Goal: Transaction & Acquisition: Purchase product/service

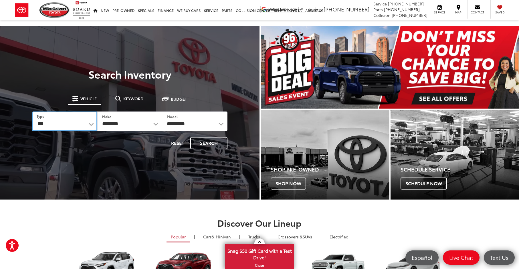
select select "******"
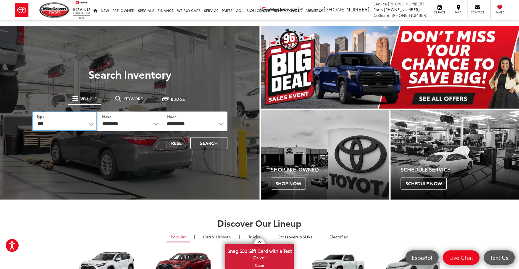
select select "******"
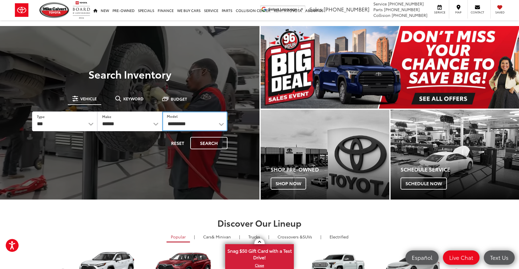
select select "**********"
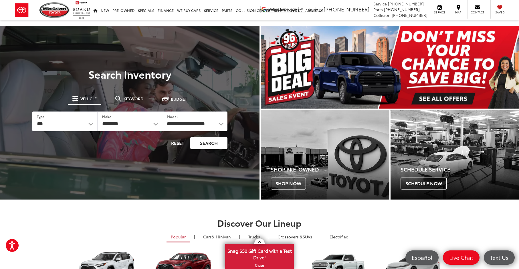
click at [208, 143] on button "Search" at bounding box center [208, 143] width 37 height 12
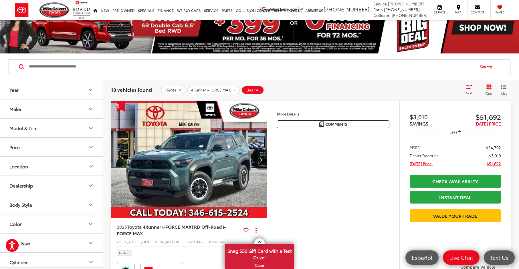
scroll to position [12, 0]
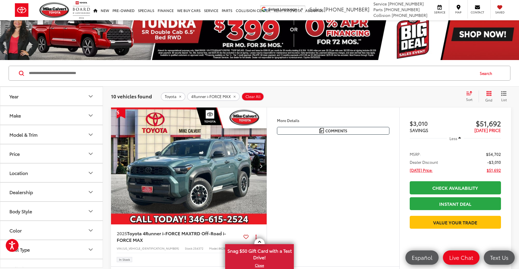
click at [191, 182] on img "2025 Toyota 4Runner i-FORCE MAX TRD Off-Road i-FORCE MAX 0" at bounding box center [189, 166] width 157 height 117
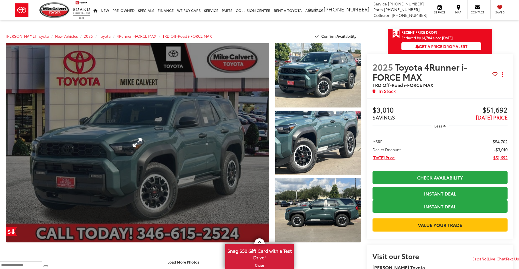
click at [175, 156] on link "Expand Photo 0" at bounding box center [137, 143] width 263 height 200
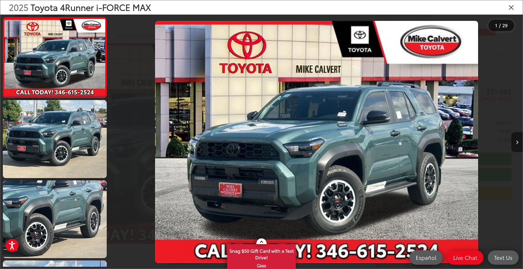
click at [518, 144] on icon "Next image" at bounding box center [517, 143] width 3 height 4
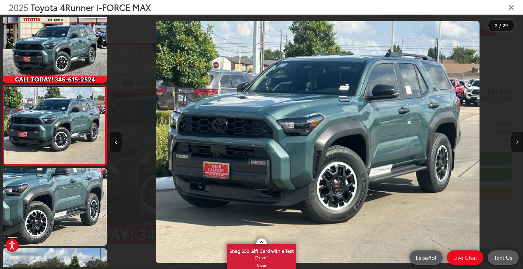
scroll to position [0, 413]
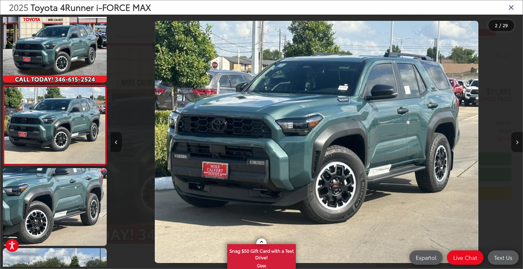
click at [518, 144] on icon "Next image" at bounding box center [517, 143] width 3 height 4
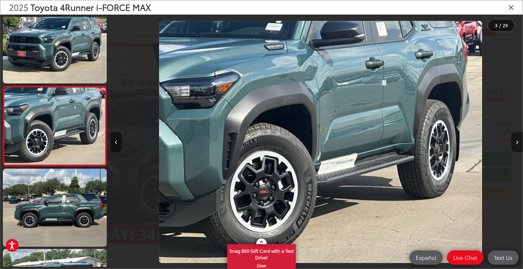
scroll to position [0, 825]
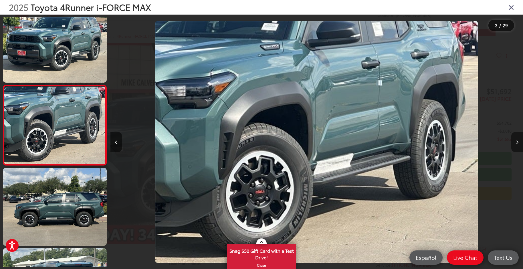
click at [518, 144] on icon "Next image" at bounding box center [517, 143] width 3 height 4
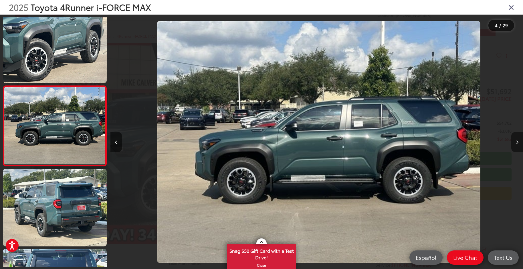
scroll to position [0, 1238]
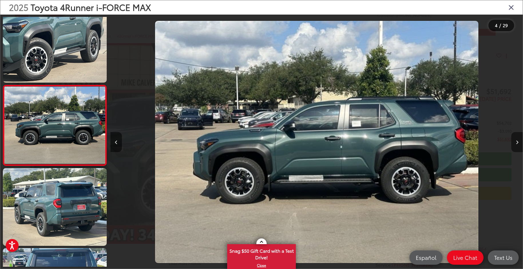
click at [518, 144] on icon "Next image" at bounding box center [517, 143] width 3 height 4
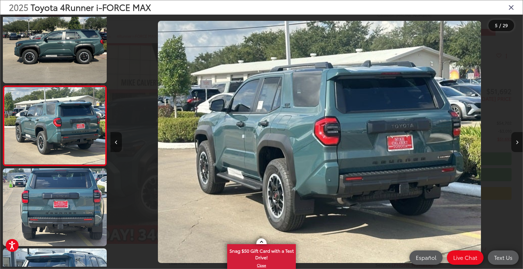
scroll to position [0, 1650]
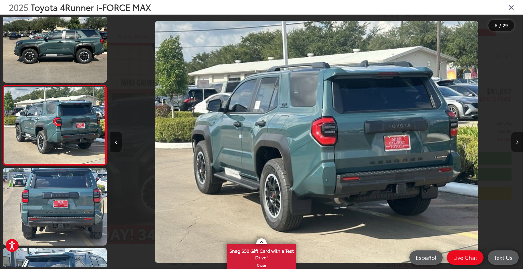
click at [518, 144] on icon "Next image" at bounding box center [517, 143] width 3 height 4
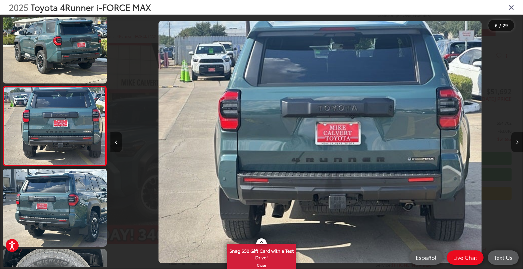
scroll to position [0, 2063]
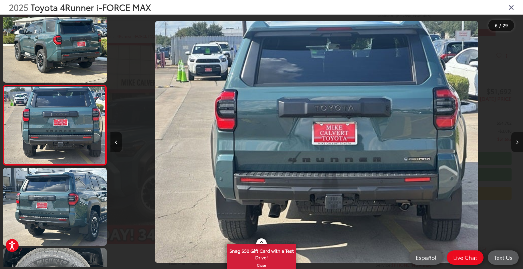
click at [518, 144] on icon "Next image" at bounding box center [517, 143] width 3 height 4
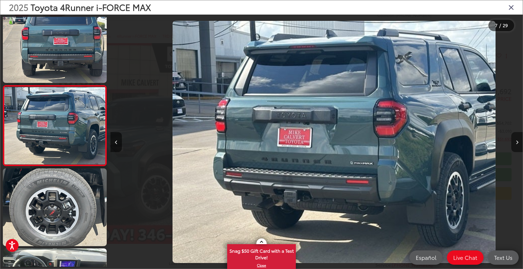
scroll to position [0, 2476]
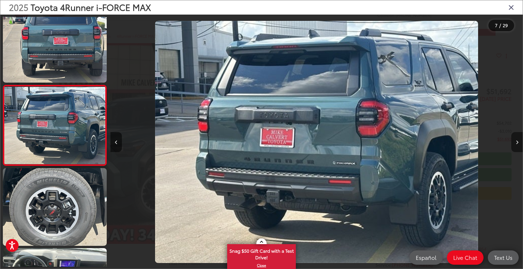
click at [518, 144] on icon "Next image" at bounding box center [517, 143] width 3 height 4
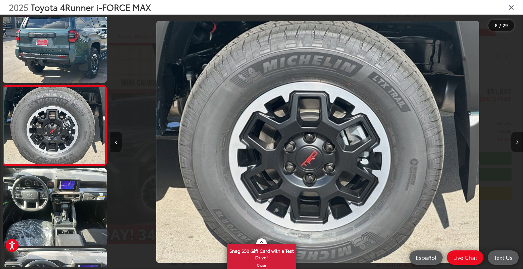
scroll to position [0, 2888]
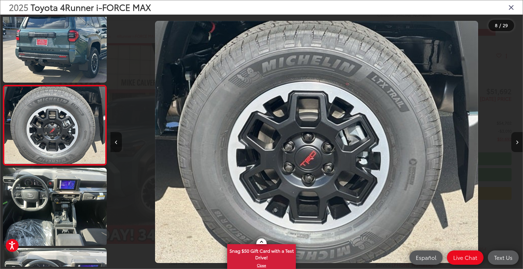
click at [518, 144] on icon "Next image" at bounding box center [517, 143] width 3 height 4
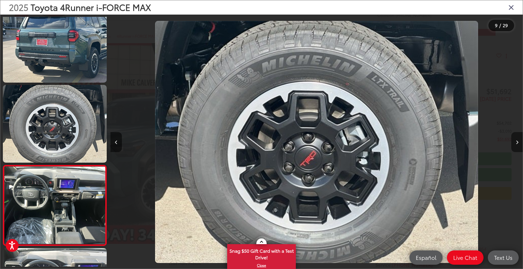
scroll to position [0, 0]
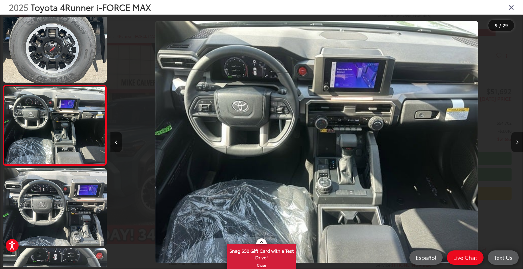
click at [518, 144] on icon "Next image" at bounding box center [517, 143] width 3 height 4
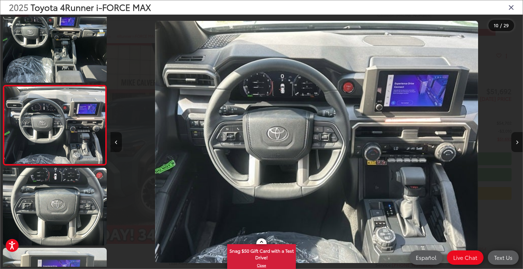
click at [518, 144] on icon "Next image" at bounding box center [517, 143] width 3 height 4
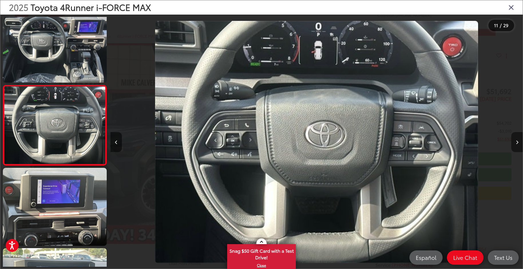
click at [518, 144] on icon "Next image" at bounding box center [517, 143] width 3 height 4
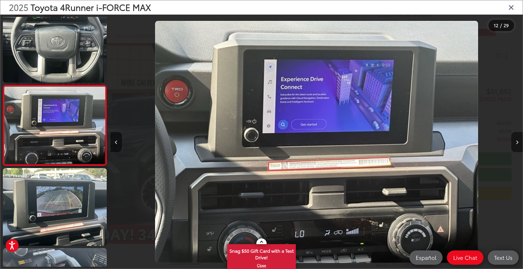
click at [518, 144] on icon "Next image" at bounding box center [517, 143] width 3 height 4
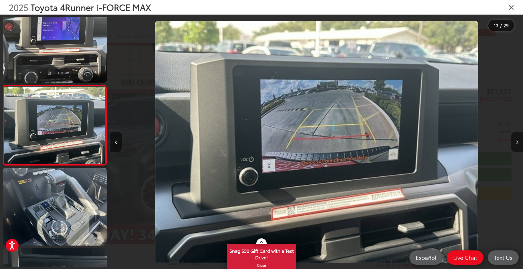
click at [518, 144] on icon "Next image" at bounding box center [517, 143] width 3 height 4
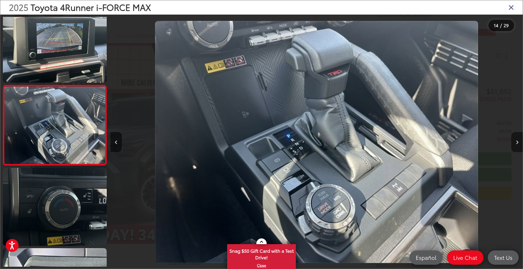
click at [518, 144] on icon "Next image" at bounding box center [517, 143] width 3 height 4
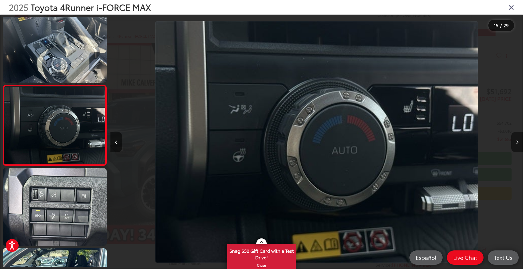
click at [518, 144] on icon "Next image" at bounding box center [517, 143] width 3 height 4
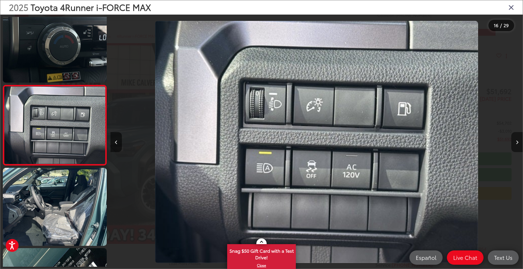
click at [518, 144] on icon "Next image" at bounding box center [517, 143] width 3 height 4
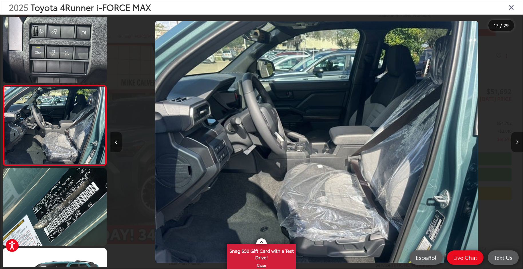
click at [518, 144] on icon "Next image" at bounding box center [517, 143] width 3 height 4
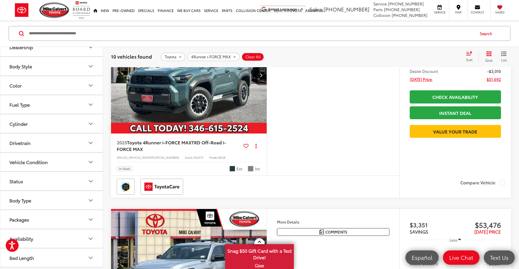
scroll to position [159, 0]
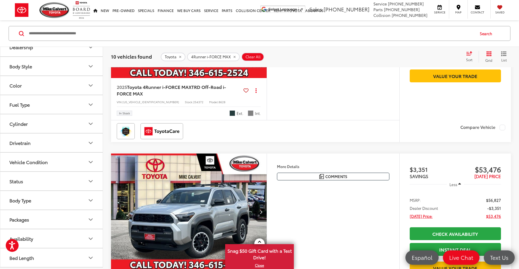
drag, startPoint x: 100, startPoint y: 142, endPoint x: 98, endPoint y: 163, distance: 21.0
click at [98, 163] on div "Year Make Model & Trim Price ****** — ****** 50000 76000 Location Dealership Bo…" at bounding box center [51, 157] width 103 height 221
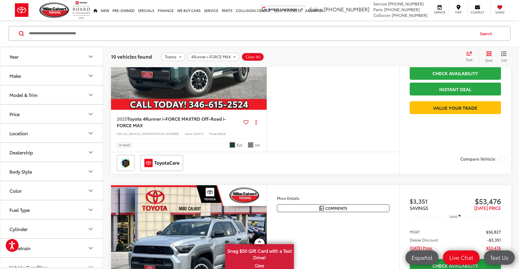
scroll to position [92, 0]
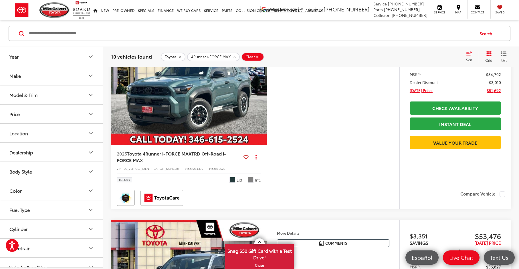
click at [90, 173] on icon "Body Style" at bounding box center [90, 171] width 7 height 7
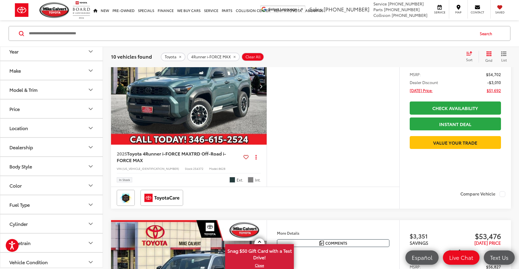
scroll to position [12, 0]
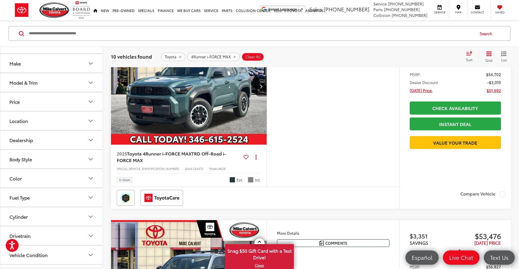
click at [91, 177] on icon "Color" at bounding box center [90, 178] width 7 height 7
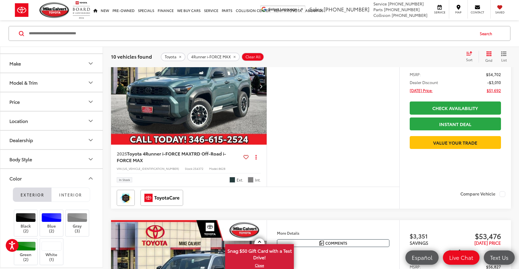
click at [91, 177] on icon "Color" at bounding box center [90, 178] width 7 height 7
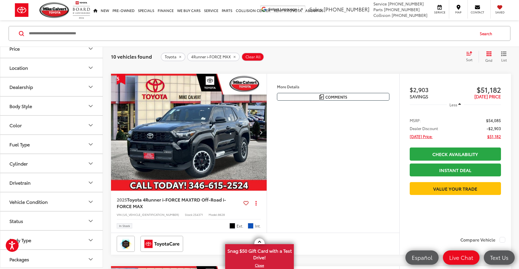
scroll to position [435, 0]
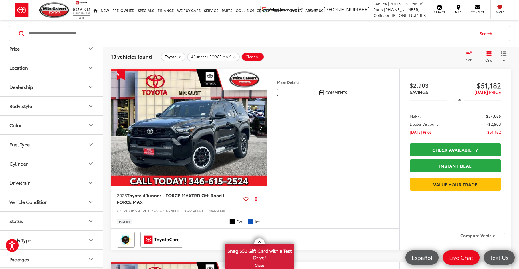
click at [183, 133] on img "2025 Toyota 4Runner i-FORCE MAX TRD Off-Road i-FORCE MAX 0" at bounding box center [189, 128] width 157 height 117
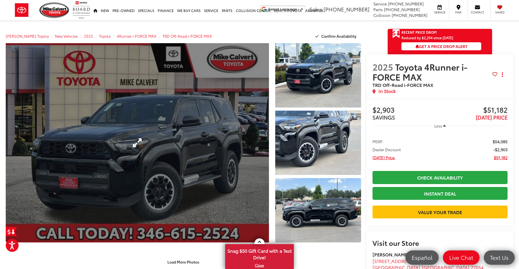
click at [177, 149] on link "Expand Photo 0" at bounding box center [137, 143] width 263 height 200
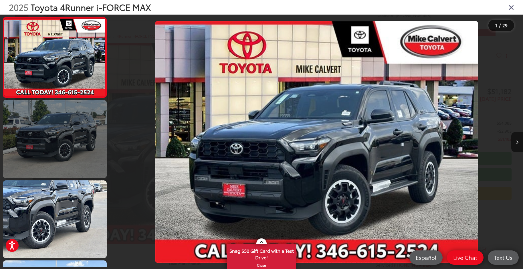
click at [79, 139] on link at bounding box center [55, 139] width 104 height 78
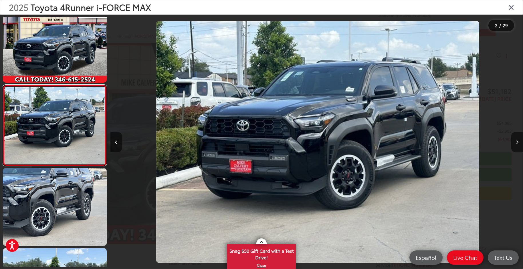
scroll to position [0, 413]
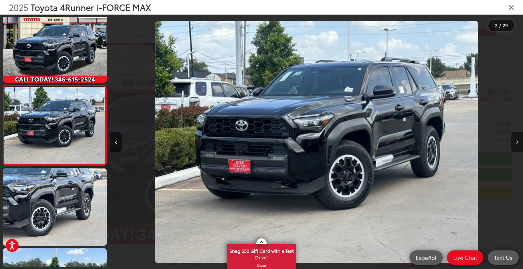
click at [515, 142] on button "Next image" at bounding box center [517, 142] width 11 height 20
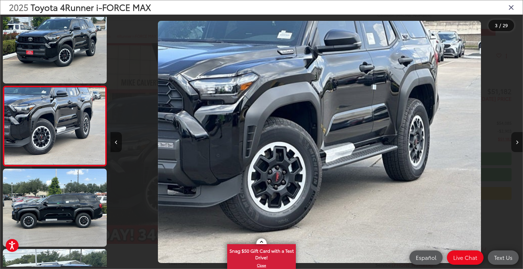
scroll to position [0, 825]
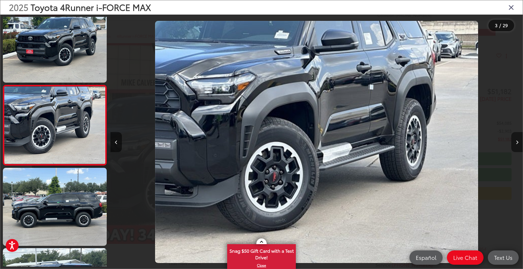
click at [515, 142] on button "Next image" at bounding box center [517, 142] width 11 height 20
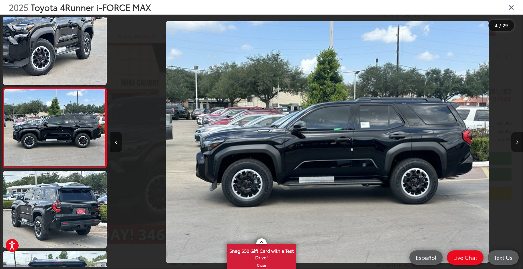
scroll to position [0, 1238]
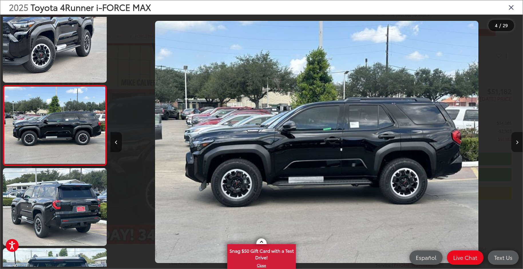
click at [515, 142] on button "Next image" at bounding box center [517, 142] width 11 height 20
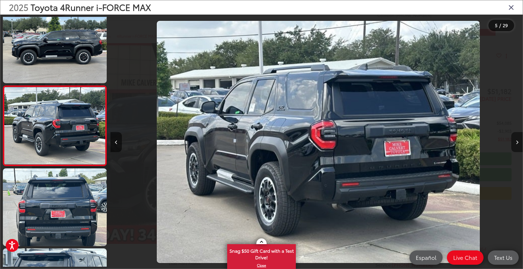
scroll to position [0, 0]
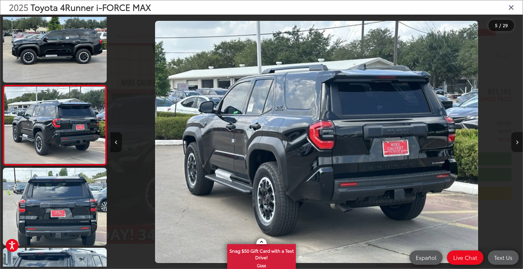
click at [515, 142] on button "Next image" at bounding box center [517, 142] width 11 height 20
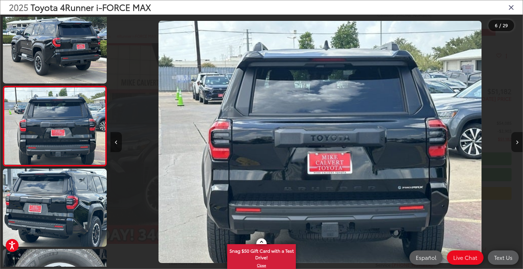
scroll to position [0, 2063]
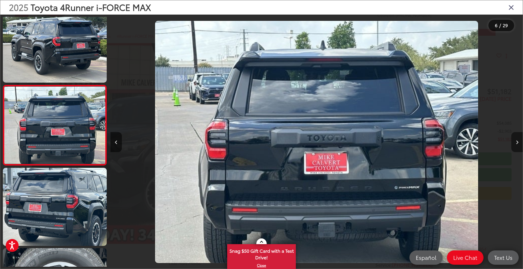
click at [515, 142] on button "Next image" at bounding box center [517, 142] width 11 height 20
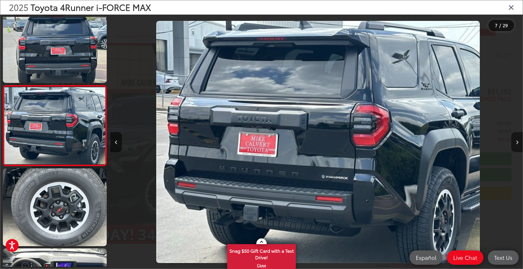
scroll to position [414, 0]
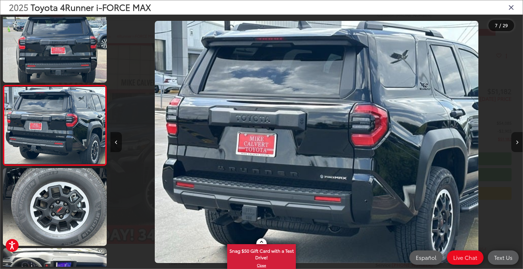
click at [515, 142] on button "Next image" at bounding box center [517, 142] width 11 height 20
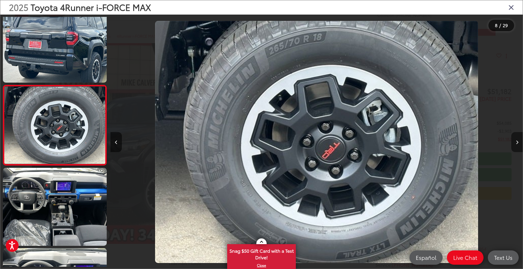
click at [515, 142] on button "Next image" at bounding box center [517, 142] width 11 height 20
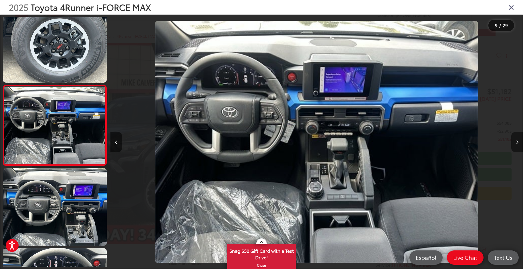
click at [515, 142] on button "Next image" at bounding box center [517, 142] width 11 height 20
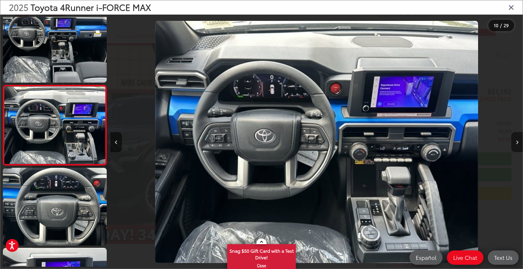
click at [515, 142] on button "Next image" at bounding box center [517, 142] width 11 height 20
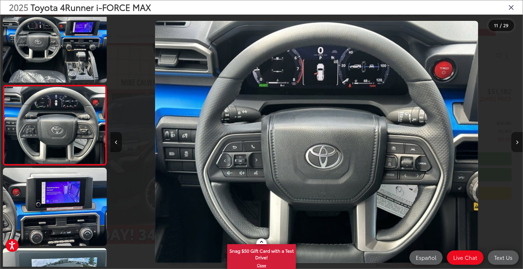
click at [515, 142] on button "Next image" at bounding box center [517, 142] width 11 height 20
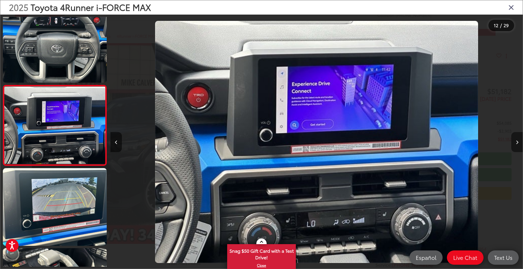
click at [515, 142] on button "Next image" at bounding box center [517, 142] width 11 height 20
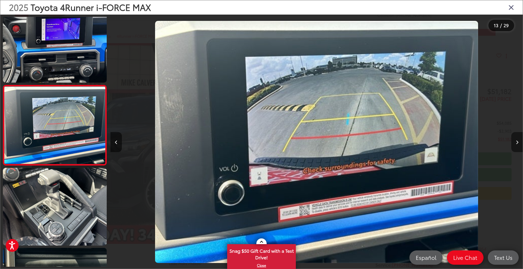
click at [516, 142] on button "Next image" at bounding box center [517, 142] width 11 height 20
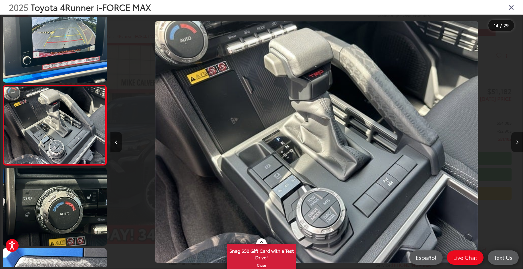
click at [516, 142] on button "Next image" at bounding box center [517, 142] width 11 height 20
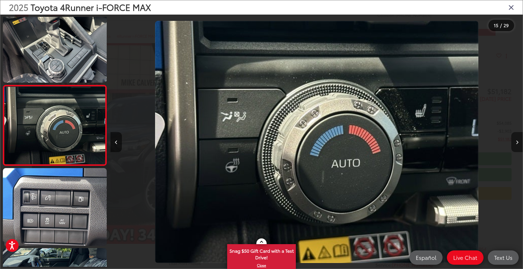
click at [517, 143] on icon "Next image" at bounding box center [517, 143] width 3 height 4
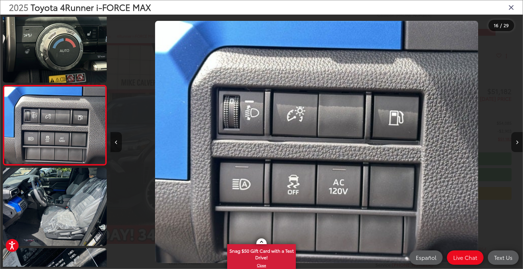
click at [517, 143] on icon "Next image" at bounding box center [517, 143] width 3 height 4
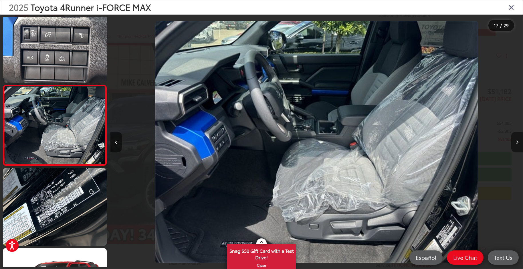
click at [517, 143] on icon "Next image" at bounding box center [517, 143] width 3 height 4
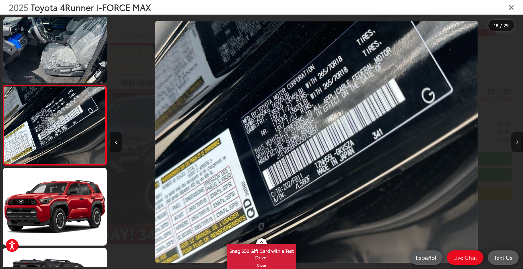
click at [518, 143] on icon "Next image" at bounding box center [517, 143] width 3 height 4
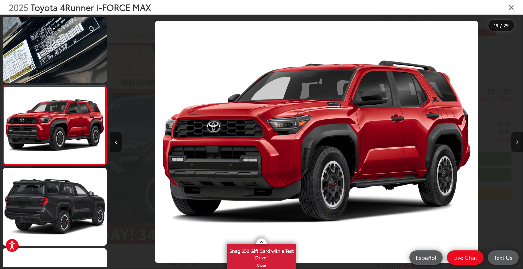
click at [518, 143] on icon "Next image" at bounding box center [517, 143] width 3 height 4
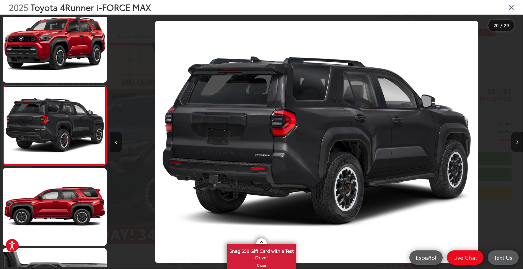
click at [518, 143] on icon "Next image" at bounding box center [517, 143] width 3 height 4
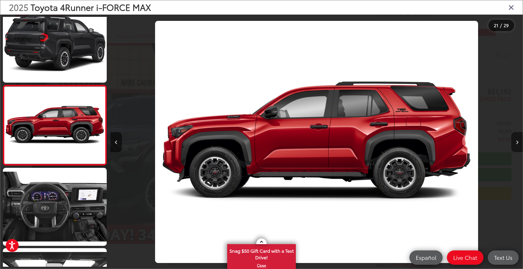
click at [518, 143] on icon "Next image" at bounding box center [517, 143] width 3 height 4
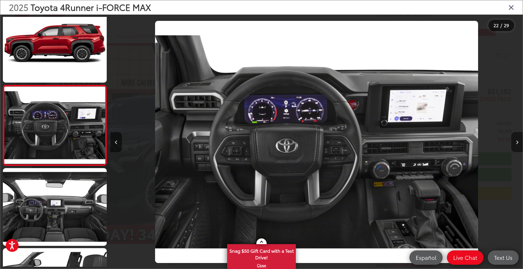
click at [518, 143] on icon "Next image" at bounding box center [517, 143] width 3 height 4
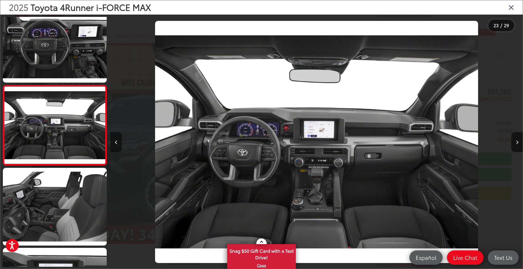
click at [119, 143] on button "Previous image" at bounding box center [116, 142] width 11 height 20
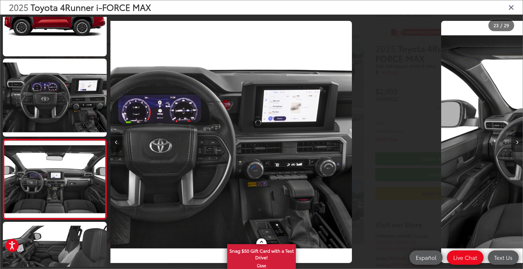
click at [119, 143] on button "Previous image" at bounding box center [116, 142] width 11 height 20
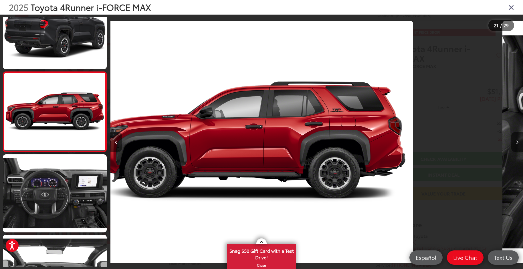
click at [119, 143] on button "Previous image" at bounding box center [116, 142] width 11 height 20
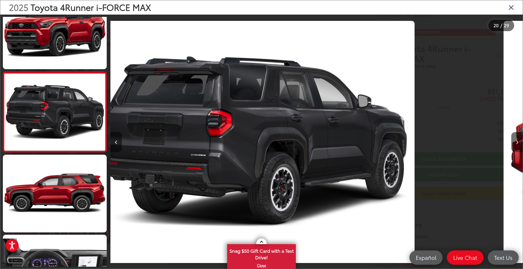
click at [119, 143] on button "Previous image" at bounding box center [116, 142] width 11 height 20
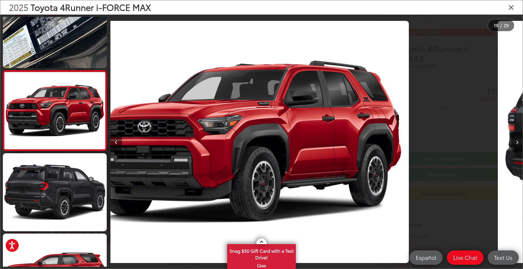
click at [119, 143] on button "Previous image" at bounding box center [116, 142] width 11 height 20
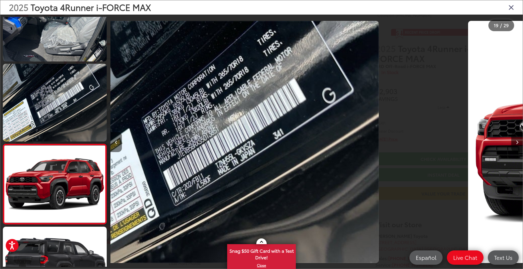
click at [119, 143] on button "Previous image" at bounding box center [116, 142] width 11 height 20
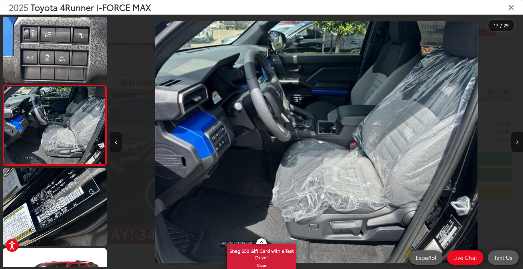
click at [119, 143] on button "Previous image" at bounding box center [116, 142] width 11 height 20
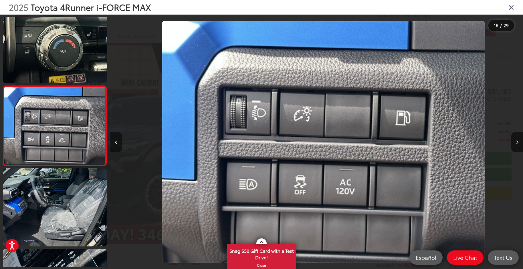
click at [119, 143] on button "Previous image" at bounding box center [116, 142] width 11 height 20
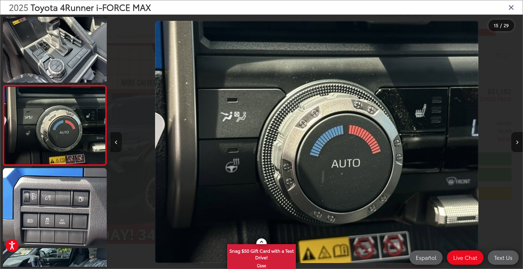
click at [119, 143] on button "Previous image" at bounding box center [116, 142] width 11 height 20
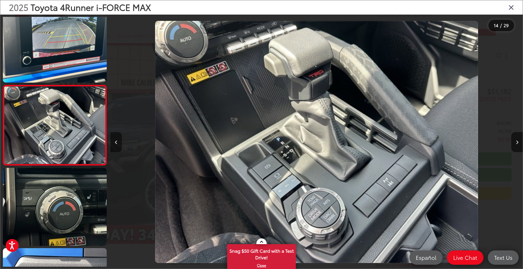
click at [119, 143] on button "Previous image" at bounding box center [116, 142] width 11 height 20
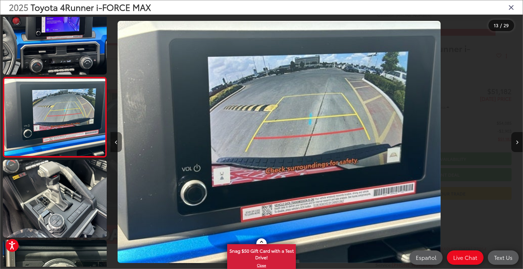
click at [119, 143] on button "Previous image" at bounding box center [116, 142] width 11 height 20
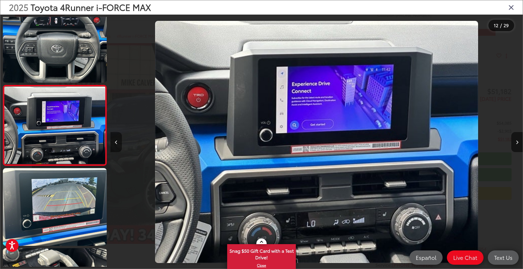
click at [119, 143] on button "Previous image" at bounding box center [116, 142] width 11 height 20
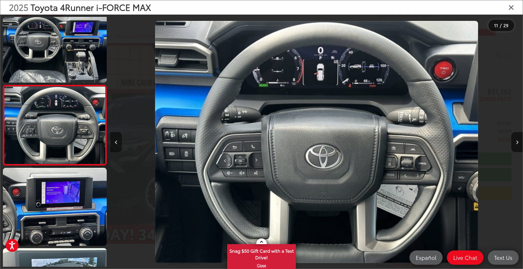
click at [119, 143] on button "Previous image" at bounding box center [116, 142] width 11 height 20
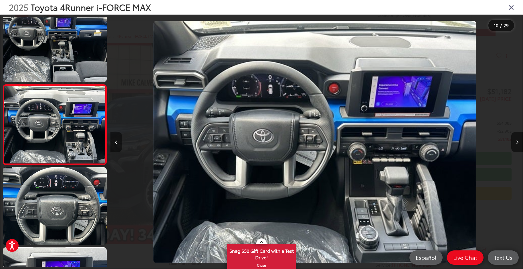
click at [119, 143] on button "Previous image" at bounding box center [116, 142] width 11 height 20
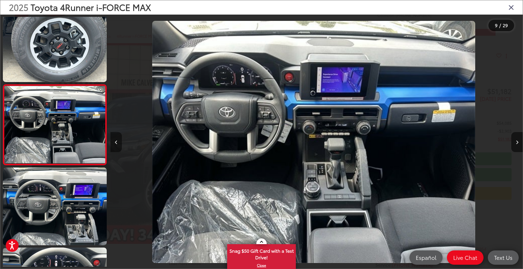
click at [119, 143] on button "Previous image" at bounding box center [116, 142] width 11 height 20
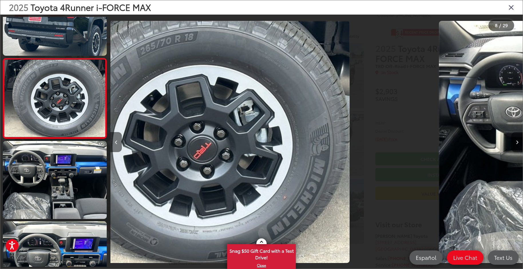
click at [119, 143] on button "Previous image" at bounding box center [116, 142] width 11 height 20
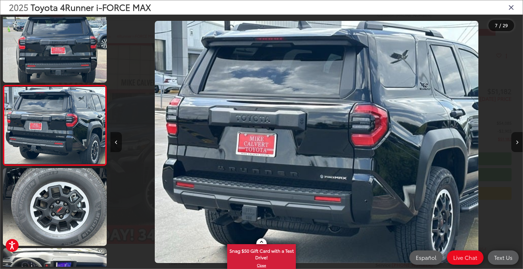
click at [512, 9] on icon "Close gallery" at bounding box center [512, 6] width 6 height 7
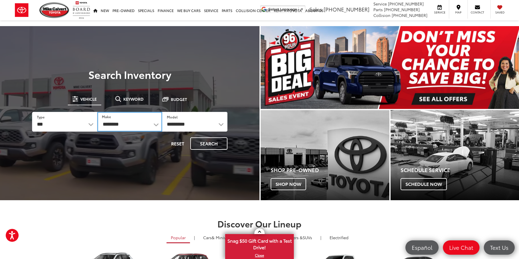
select select "******"
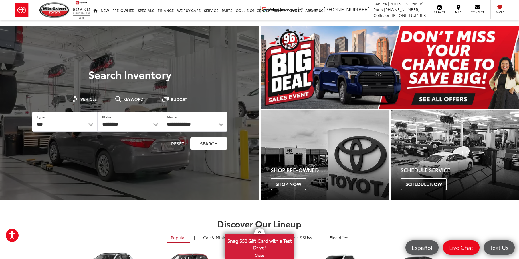
click at [212, 145] on button "Search" at bounding box center [208, 143] width 37 height 12
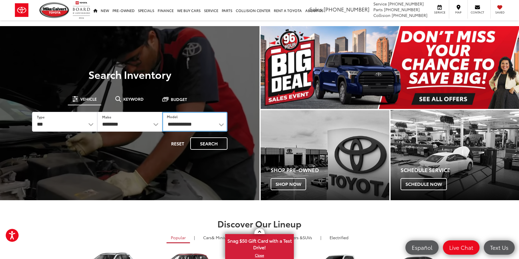
select select "**********"
click at [206, 144] on button "Search" at bounding box center [208, 143] width 37 height 12
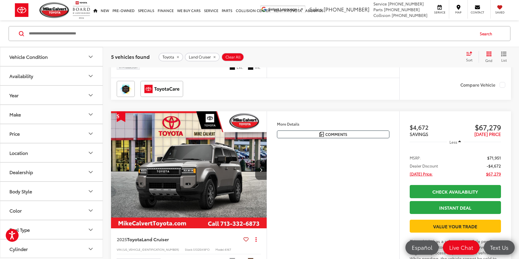
scroll to position [429, 0]
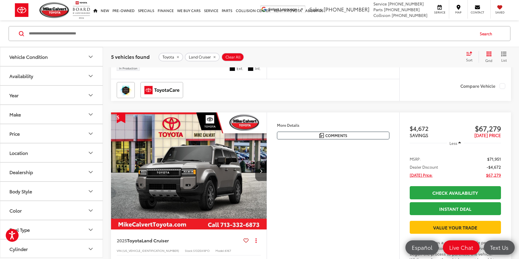
click at [182, 200] on img "2025 Toyota Land Cruiser Land Cruiser 0" at bounding box center [189, 170] width 157 height 117
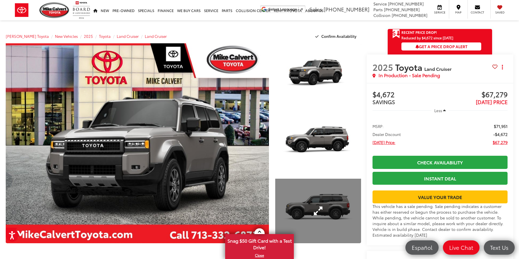
click at [323, 198] on link "Expand Photo 3" at bounding box center [318, 210] width 86 height 64
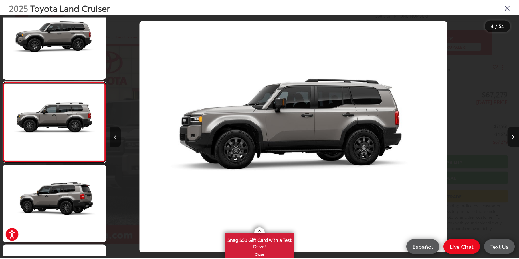
scroll to position [0, 1238]
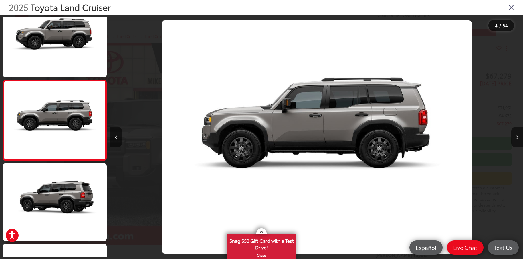
click at [511, 8] on icon "Close gallery" at bounding box center [512, 6] width 6 height 7
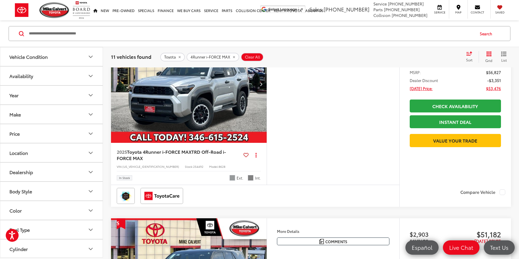
scroll to position [288, 0]
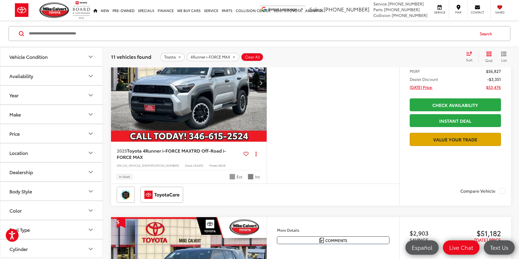
click at [439, 145] on link "Value Your Trade" at bounding box center [455, 139] width 91 height 13
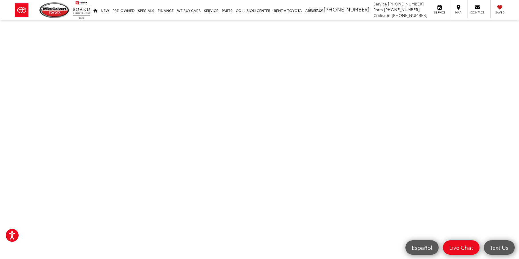
scroll to position [158, 0]
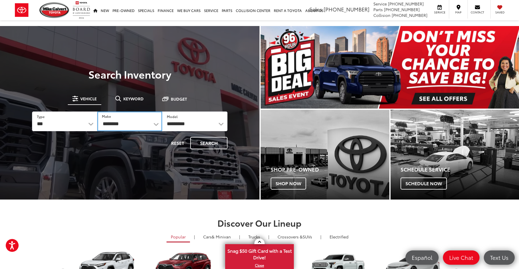
select select "******"
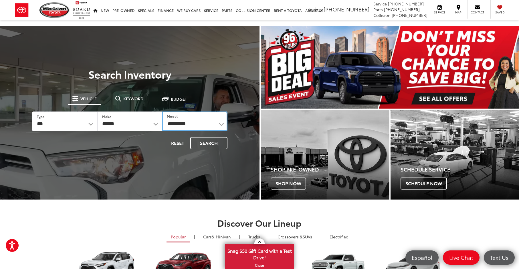
select select "**********"
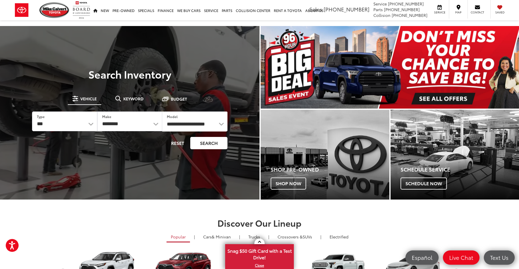
click at [212, 143] on button "Search" at bounding box center [208, 143] width 37 height 12
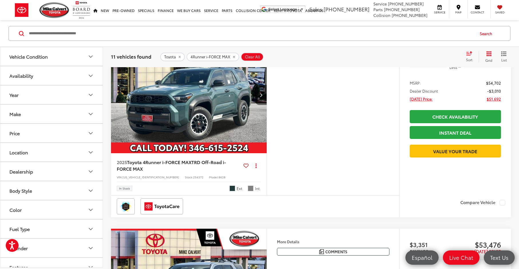
scroll to position [84, 0]
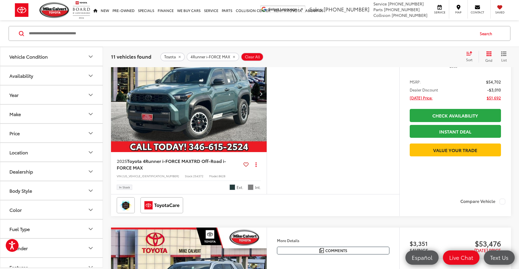
click at [182, 103] on img "2025 Toyota 4Runner i-FORCE MAX TRD Off-Road i-FORCE MAX 0" at bounding box center [189, 93] width 157 height 117
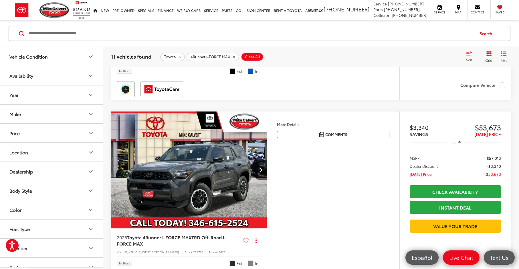
scroll to position [7, 0]
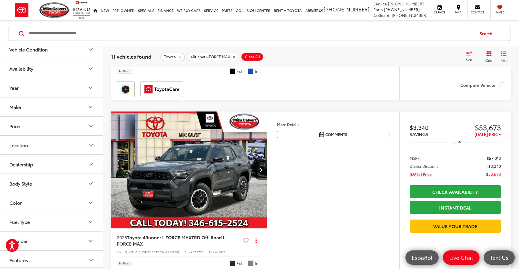
click at [93, 182] on icon "Body Style" at bounding box center [90, 183] width 7 height 7
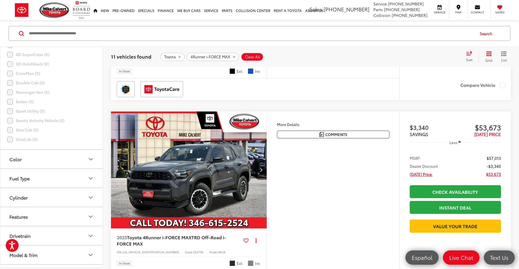
scroll to position [251, 0]
click at [89, 201] on icon "Features" at bounding box center [90, 201] width 7 height 7
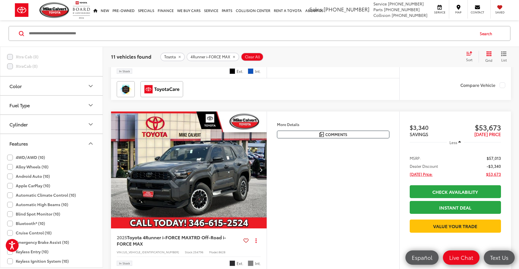
scroll to position [404, 0]
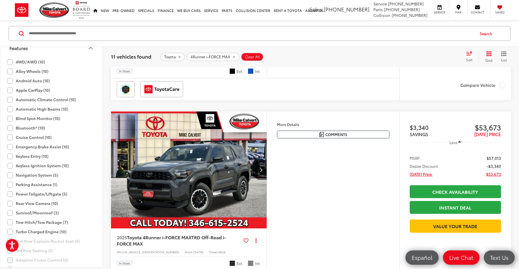
click at [11, 214] on label "Sunroof/Moonroof (3)" at bounding box center [33, 212] width 52 height 9
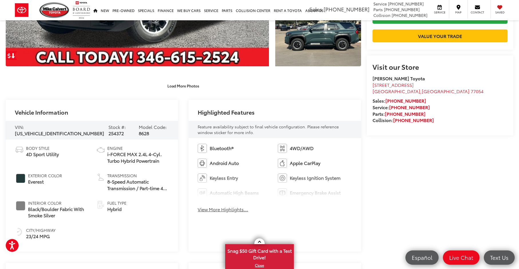
scroll to position [203, 0]
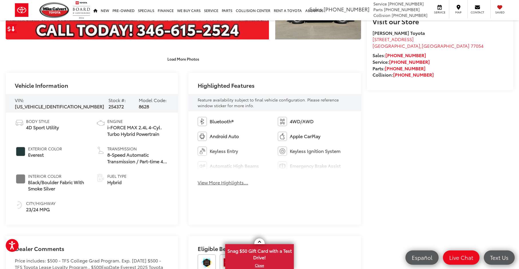
click at [229, 184] on button "View More Highlights..." at bounding box center [223, 183] width 50 height 7
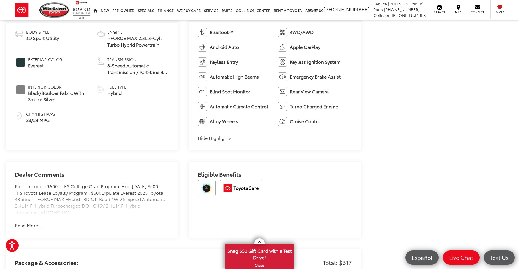
scroll to position [333, 0]
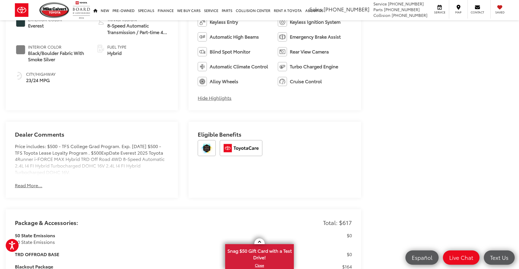
click at [23, 185] on button "Read More..." at bounding box center [28, 185] width 27 height 7
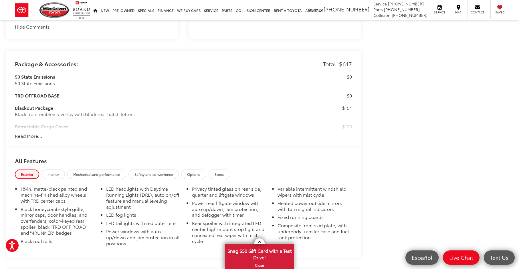
scroll to position [556, 0]
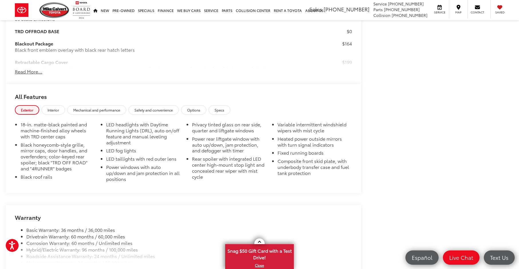
click at [93, 108] on span "Mechanical and performance" at bounding box center [96, 110] width 47 height 5
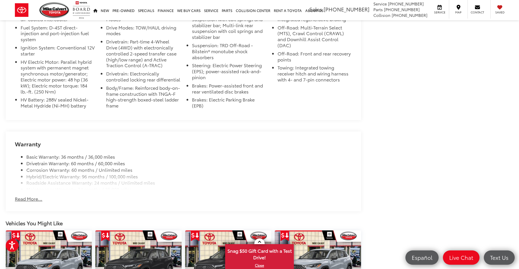
scroll to position [710, 0]
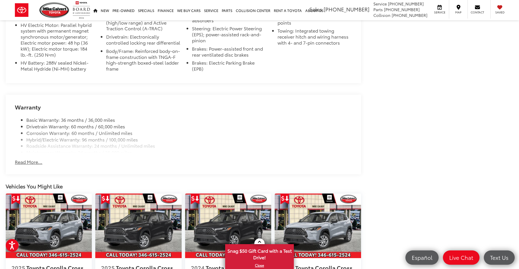
click at [19, 159] on button "Read More..." at bounding box center [28, 162] width 27 height 7
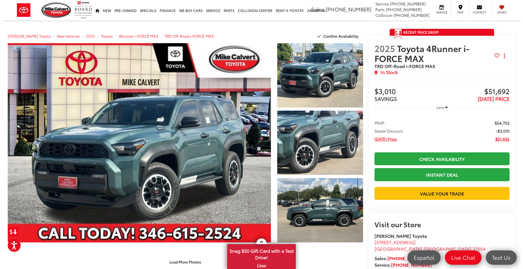
scroll to position [1, 0]
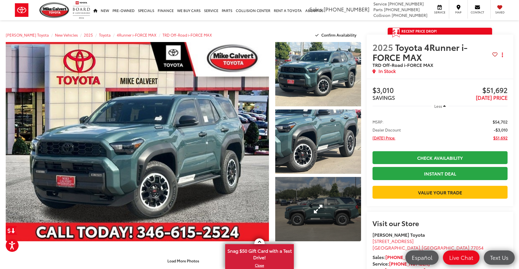
click at [335, 206] on link "Expand Photo 3" at bounding box center [318, 209] width 86 height 64
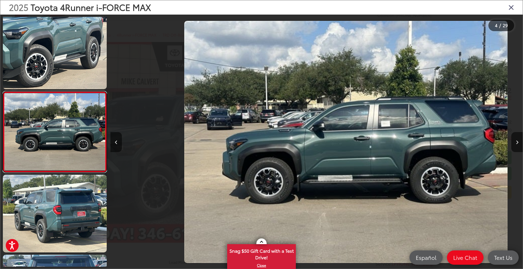
scroll to position [173, 0]
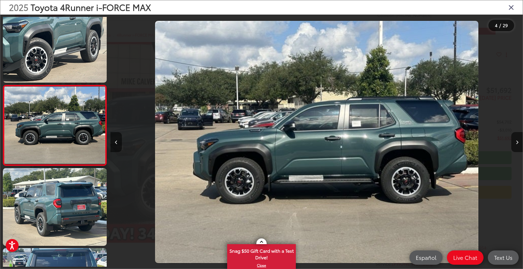
click at [329, 153] on img "2025 Toyota 4Runner i-FORCE MAX TRD Off-Road i-FORCE MAX 3" at bounding box center [316, 142] width 323 height 243
click at [315, 156] on img "2025 Toyota 4Runner i-FORCE MAX TRD Off-Road i-FORCE MAX 3" at bounding box center [316, 142] width 323 height 243
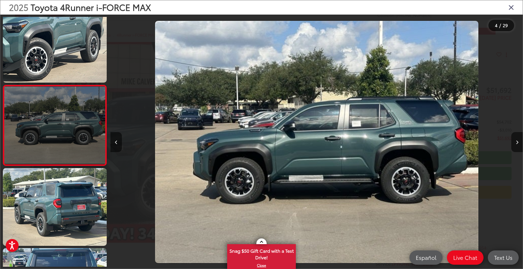
click at [60, 123] on link at bounding box center [55, 125] width 104 height 81
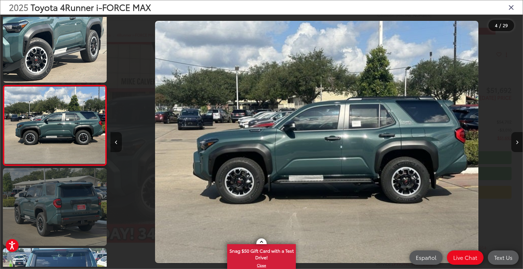
click at [63, 194] on link at bounding box center [55, 207] width 104 height 78
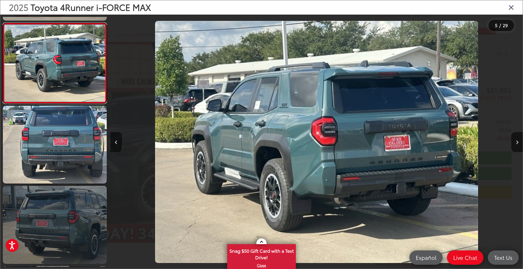
scroll to position [357, 0]
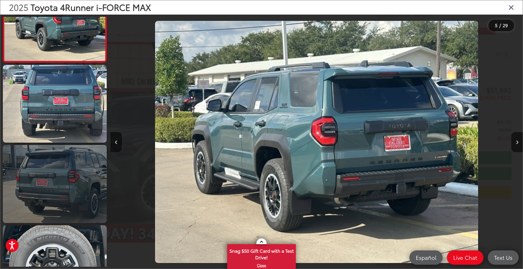
click at [78, 201] on link at bounding box center [55, 184] width 104 height 78
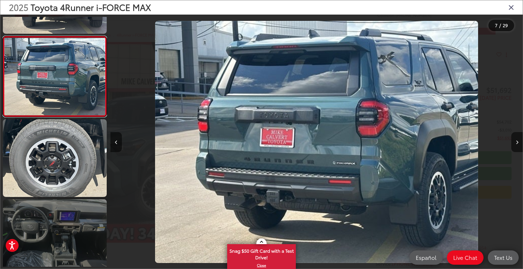
scroll to position [517, 0]
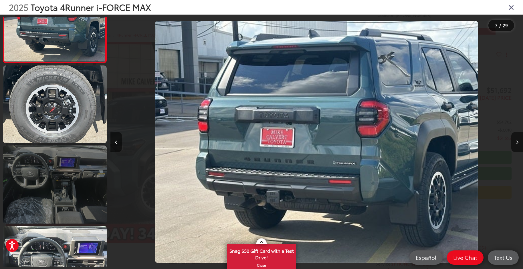
click at [79, 193] on link at bounding box center [55, 185] width 104 height 78
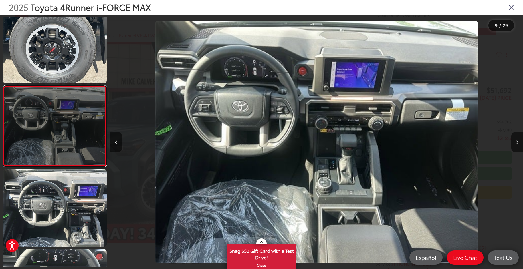
scroll to position [574, 0]
